Goal: Find specific page/section: Find specific page/section

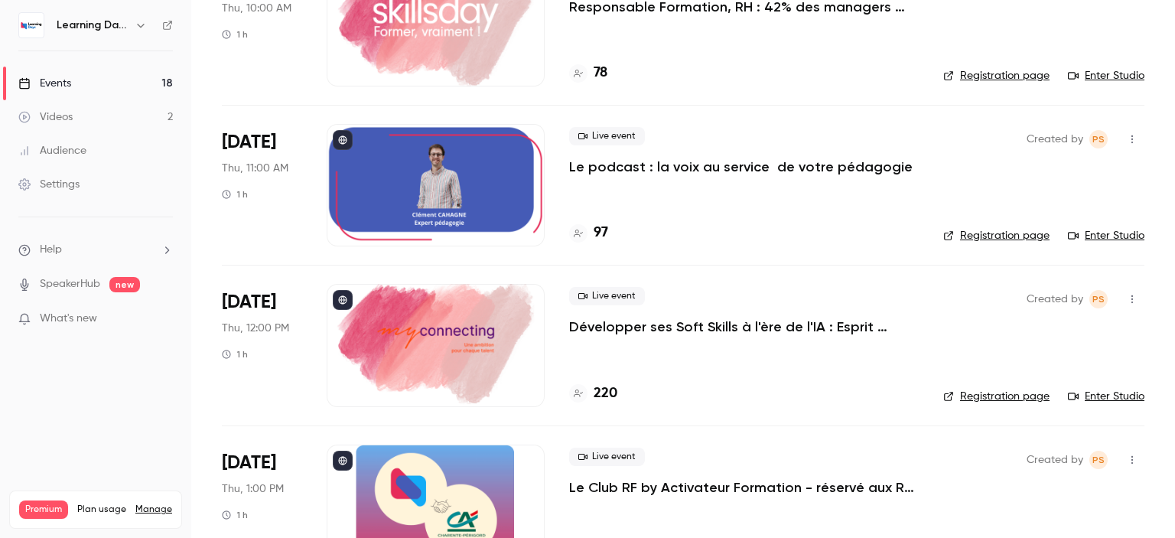
scroll to position [2078, 0]
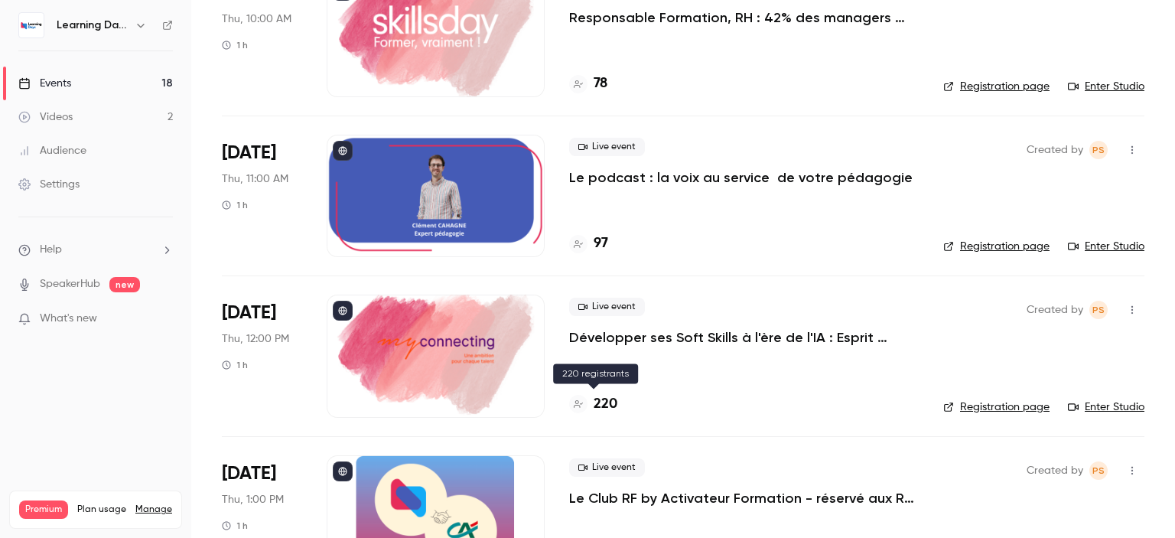
click at [606, 398] on h4 "220" at bounding box center [605, 404] width 24 height 21
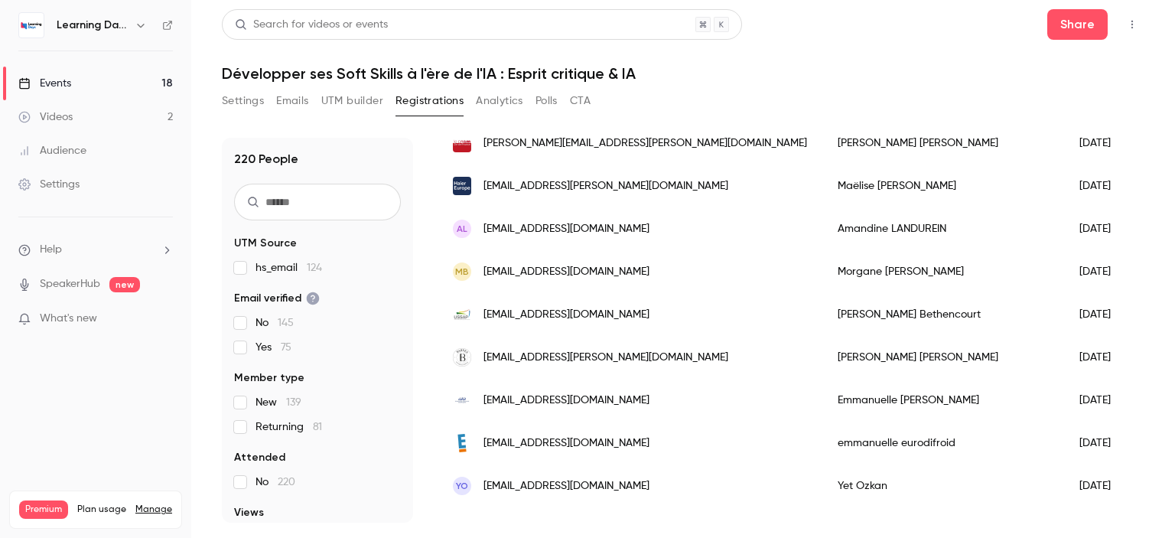
scroll to position [1913, 0]
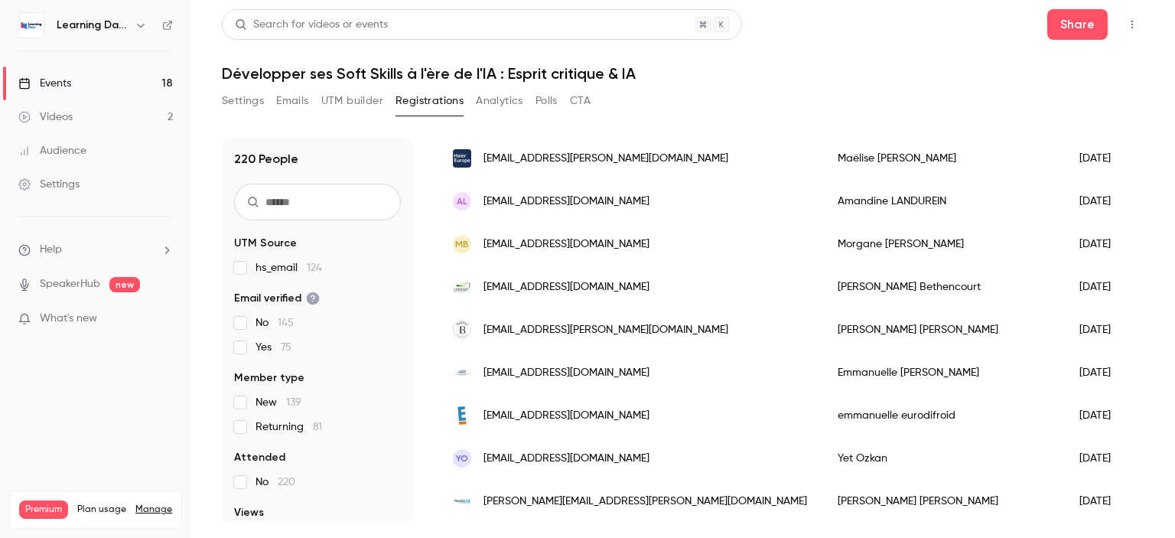
click at [80, 108] on link "Videos 2" at bounding box center [95, 117] width 191 height 34
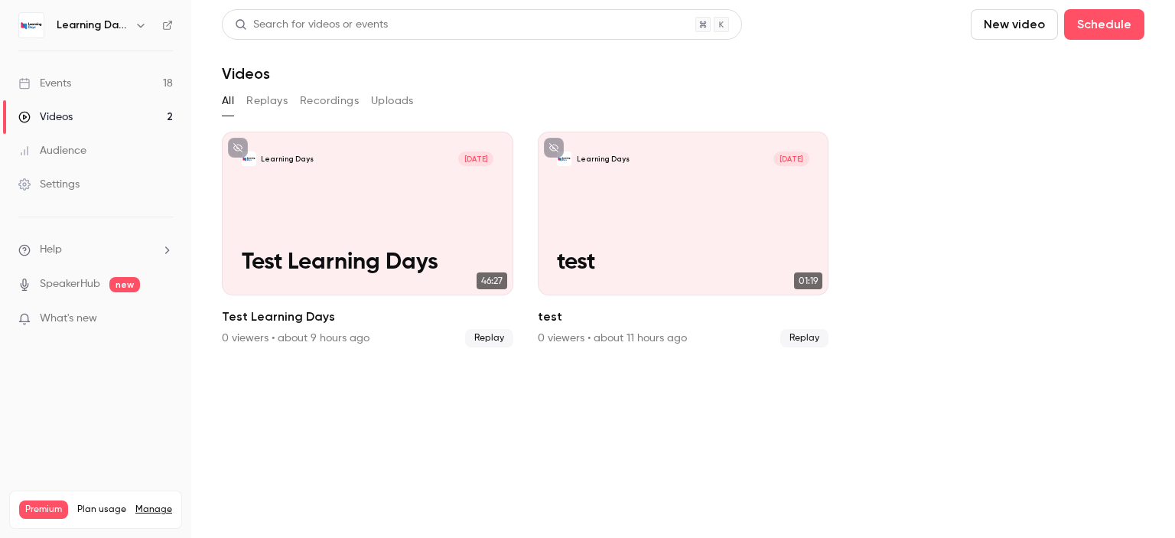
click at [66, 85] on div "Events" at bounding box center [44, 83] width 53 height 15
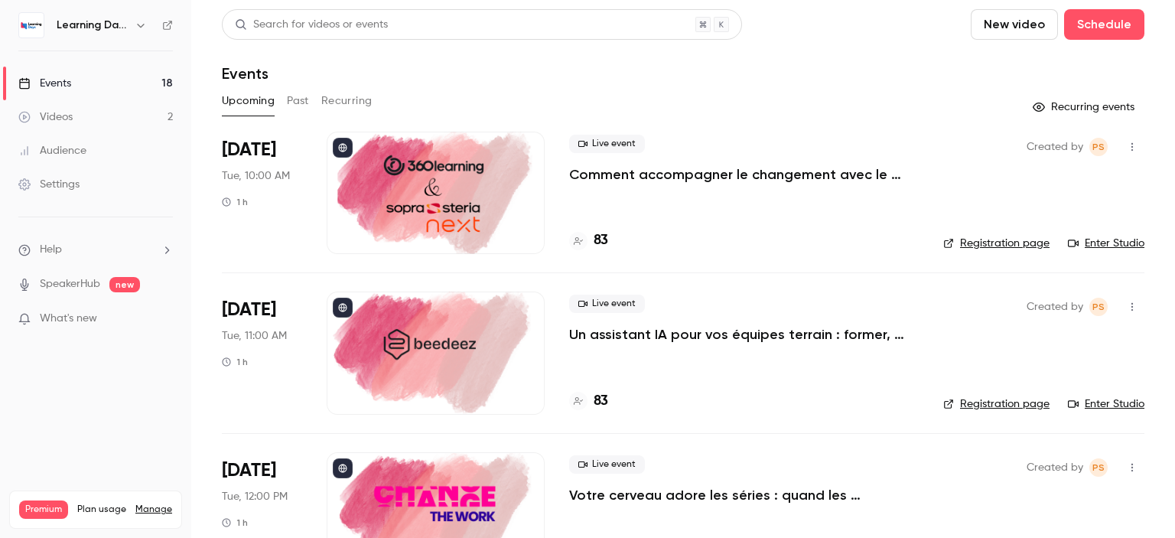
click at [617, 171] on p "Comment accompagner le changement avec le skills-based learning ?" at bounding box center [743, 174] width 349 height 18
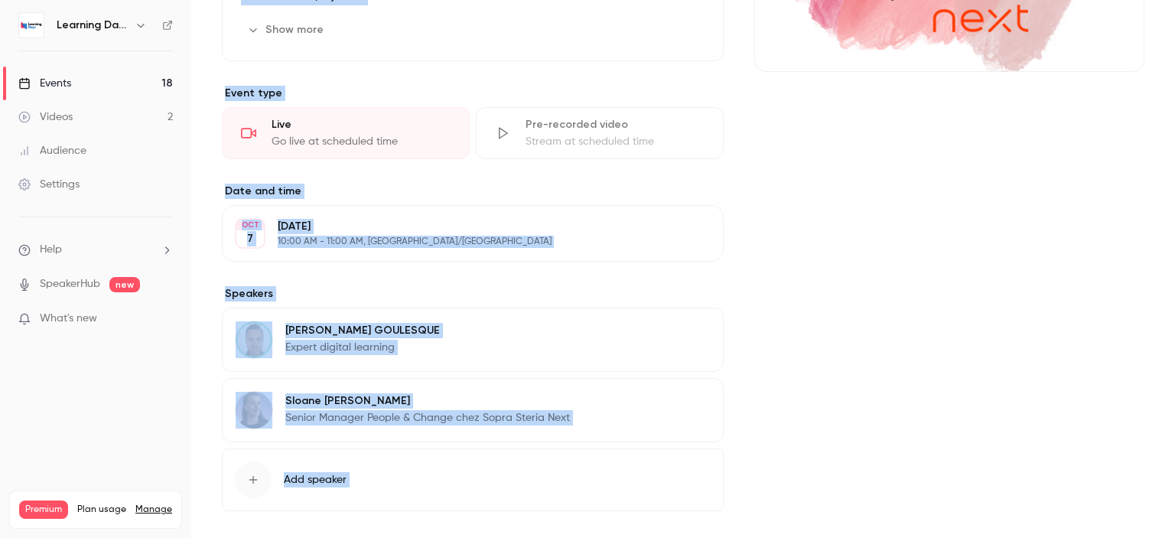
drag, startPoint x: 1174, startPoint y: 109, endPoint x: 426, endPoint y: 63, distance: 749.2
click at [1174, 278] on main "Search for videos or events Share Comment accompagner le changement avec le ski…" at bounding box center [682, 269] width 983 height 538
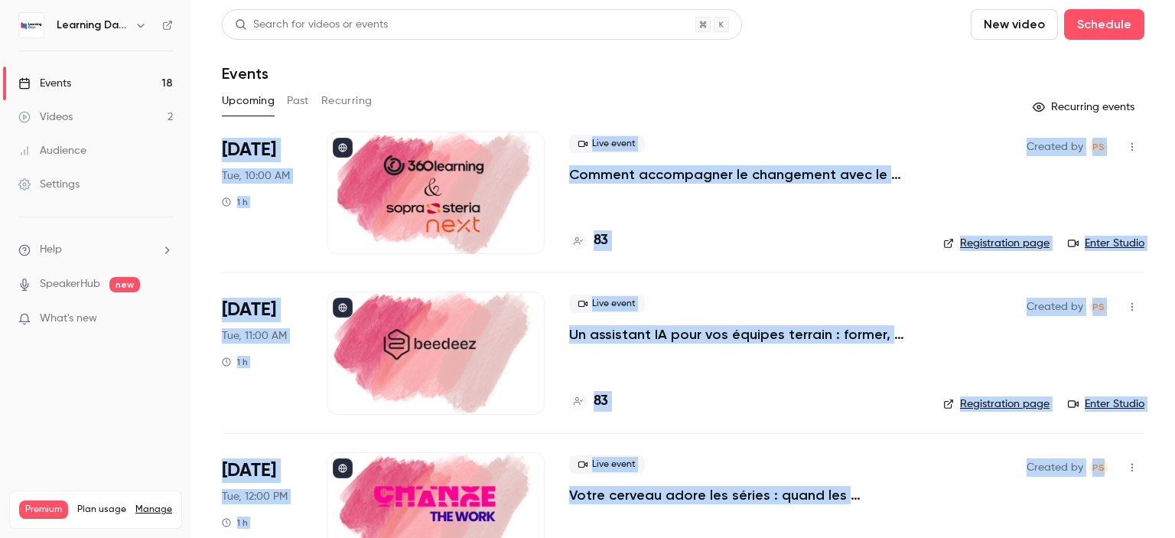
drag, startPoint x: 1174, startPoint y: 140, endPoint x: 1174, endPoint y: 76, distance: 64.2
click at [1174, 76] on main "Search for videos or events New video Schedule Events Upcoming Past Recurring R…" at bounding box center [682, 269] width 983 height 538
click at [603, 236] on h4 "83" at bounding box center [600, 240] width 15 height 21
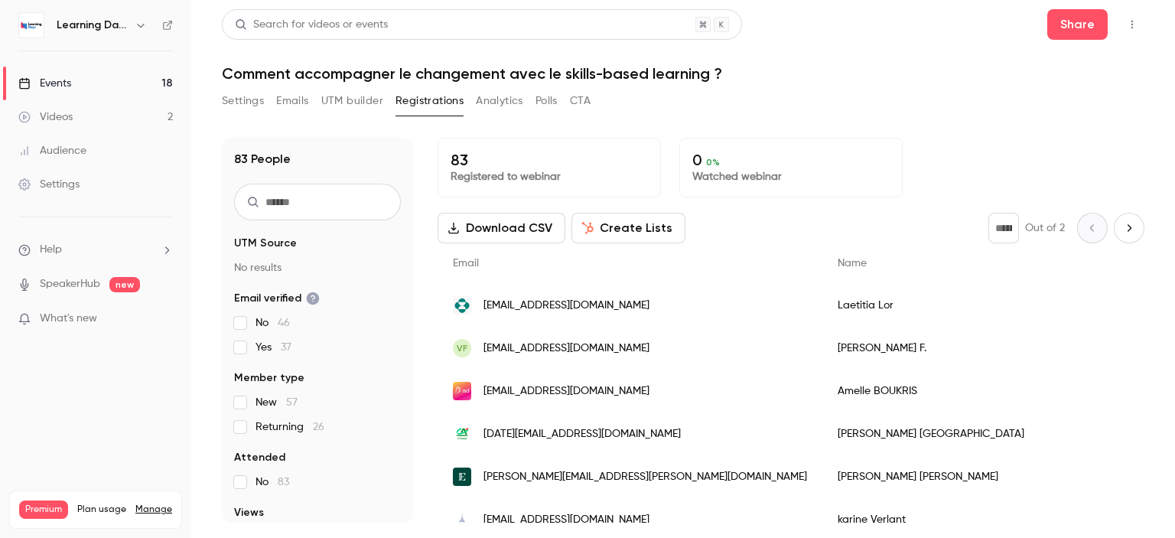
click at [658, 228] on button "Create Lists" at bounding box center [628, 228] width 114 height 31
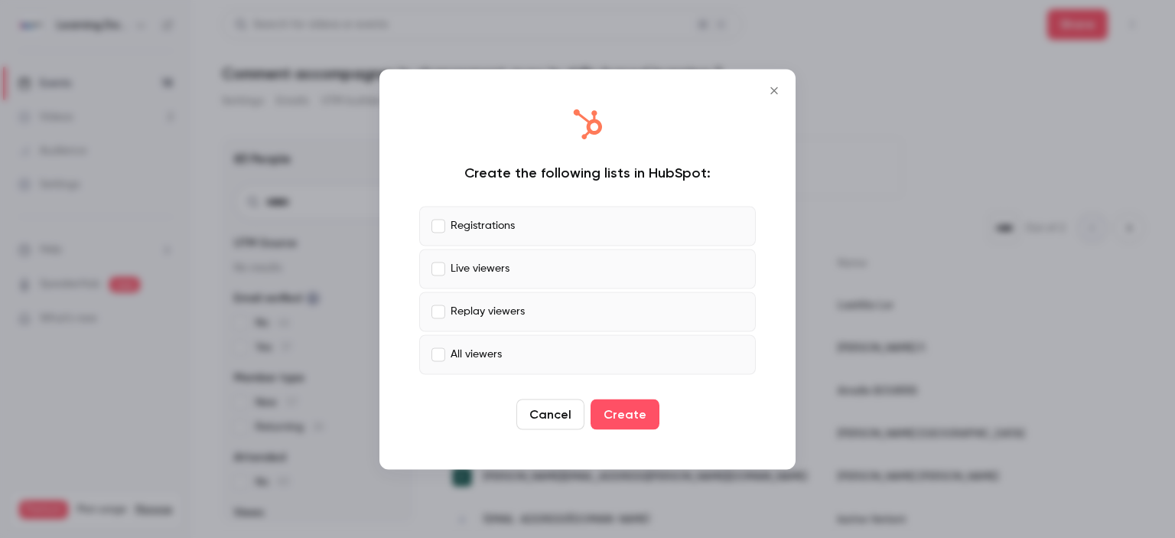
click at [769, 96] on icon "Close" at bounding box center [774, 90] width 18 height 12
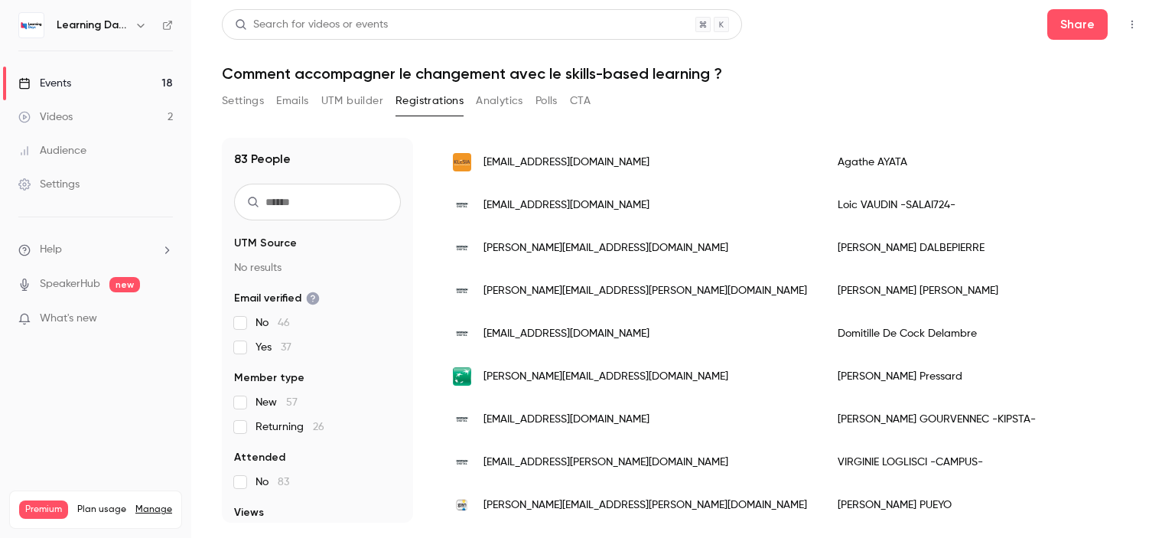
scroll to position [1913, 0]
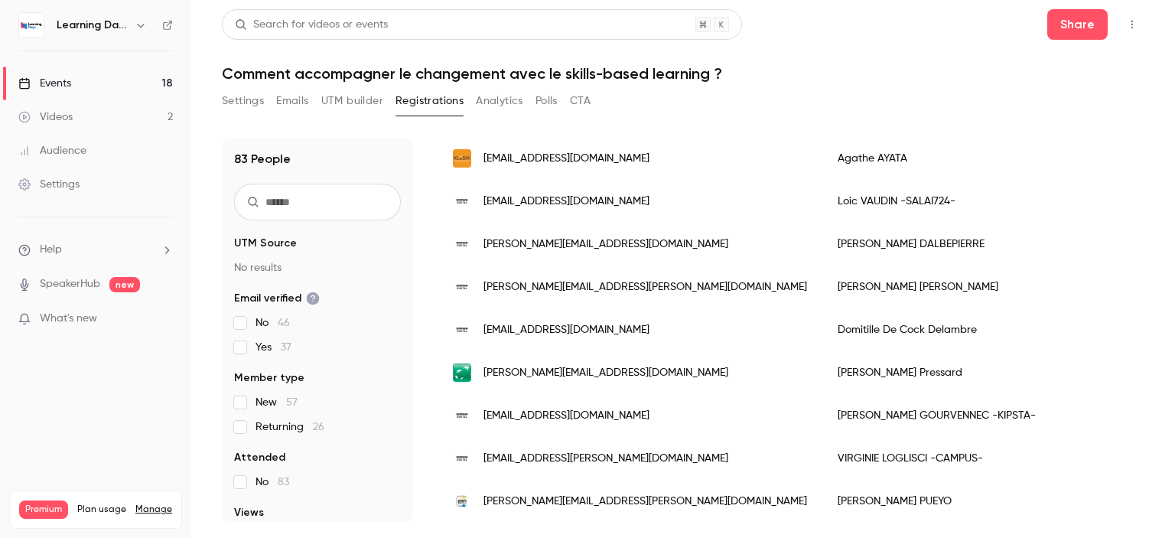
click at [58, 87] on div "Events" at bounding box center [44, 83] width 53 height 15
